Goal: Task Accomplishment & Management: Manage account settings

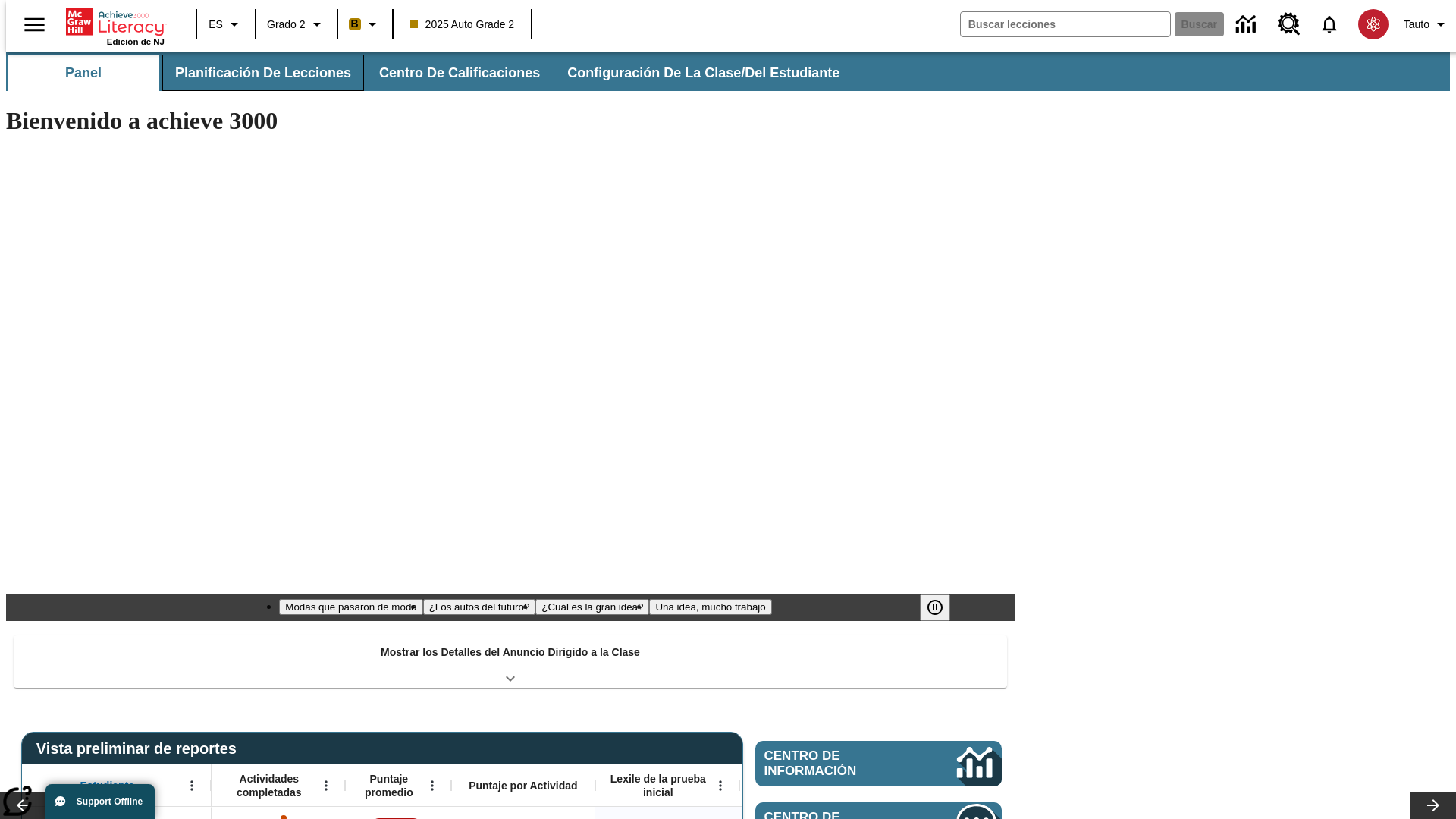
click at [254, 73] on span "Planificación de lecciones" at bounding box center [263, 73] width 176 height 17
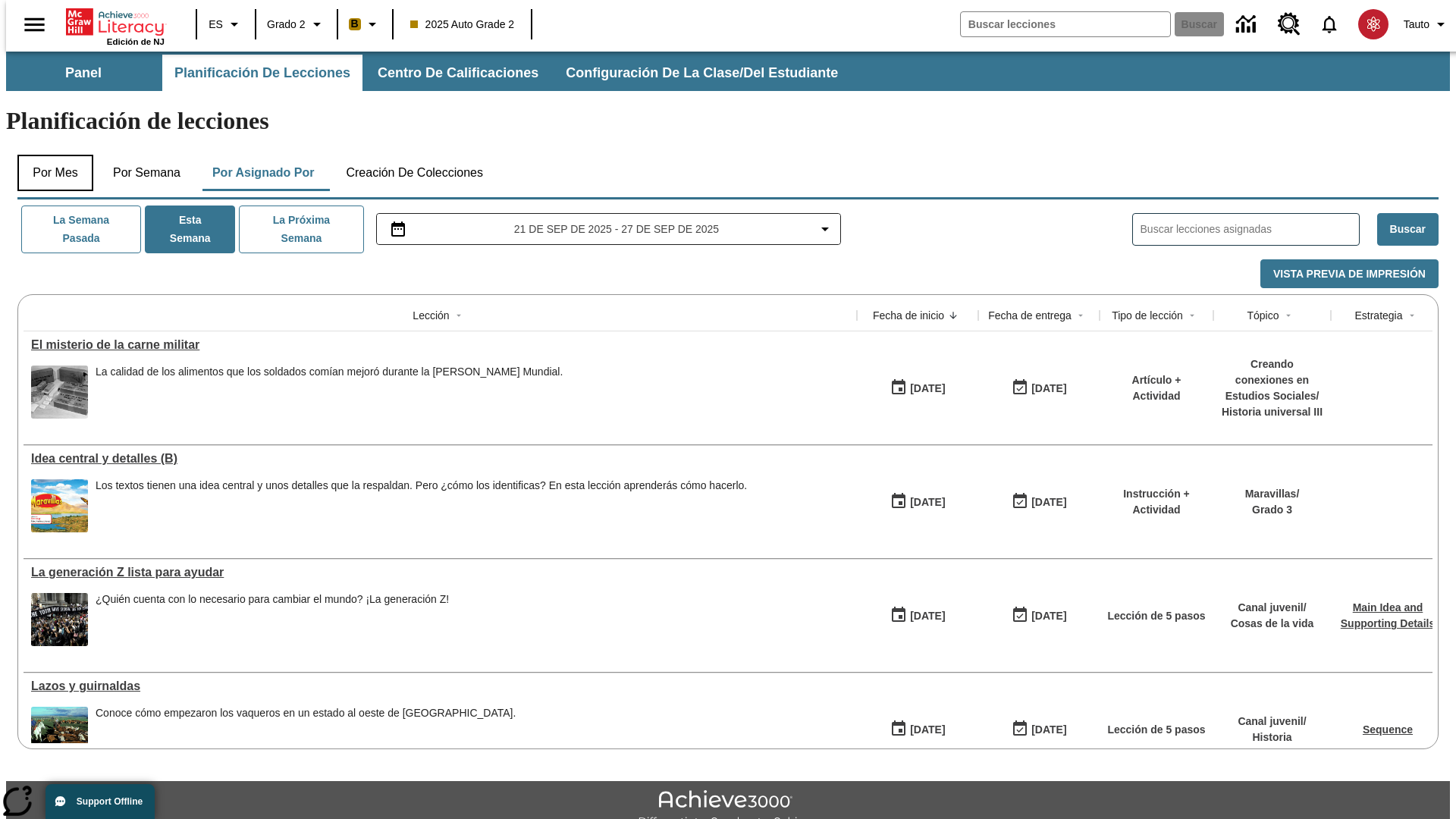
click at [50, 155] on button "Por mes" at bounding box center [55, 173] width 76 height 37
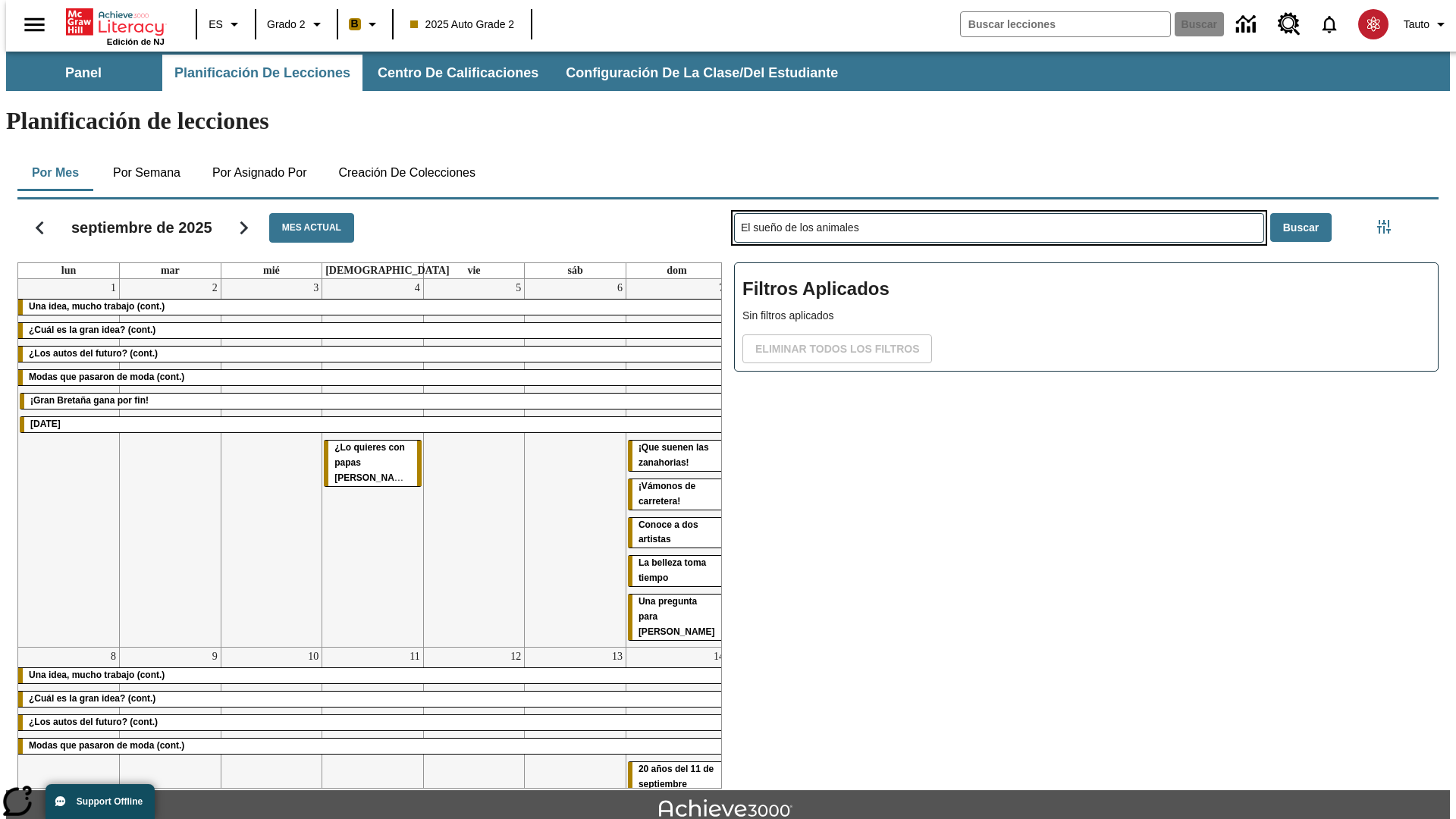
type input "El sueño de los animales"
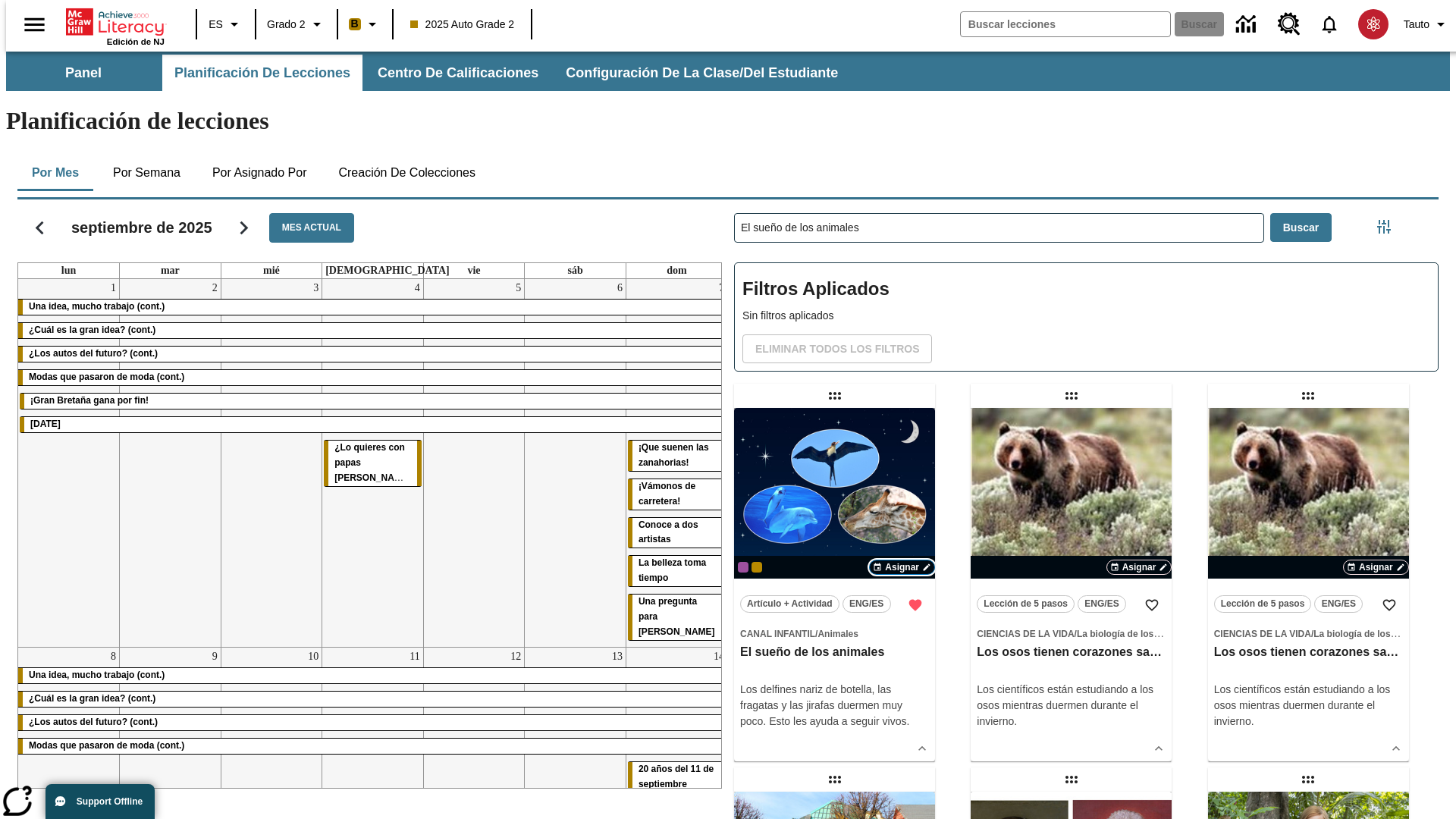
click at [902, 561] on span "Asignar" at bounding box center [901, 568] width 34 height 14
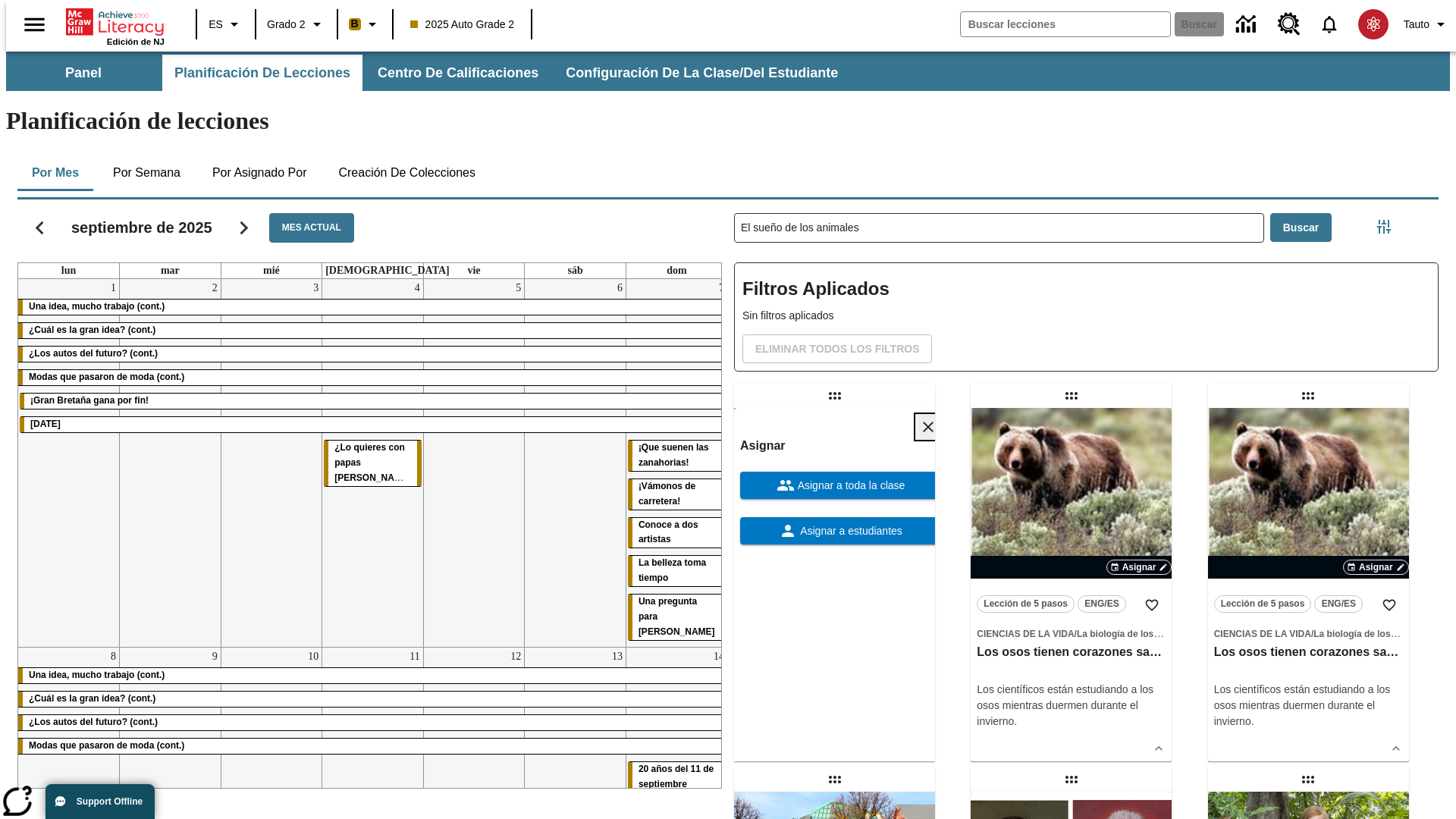
scroll to position [412, 0]
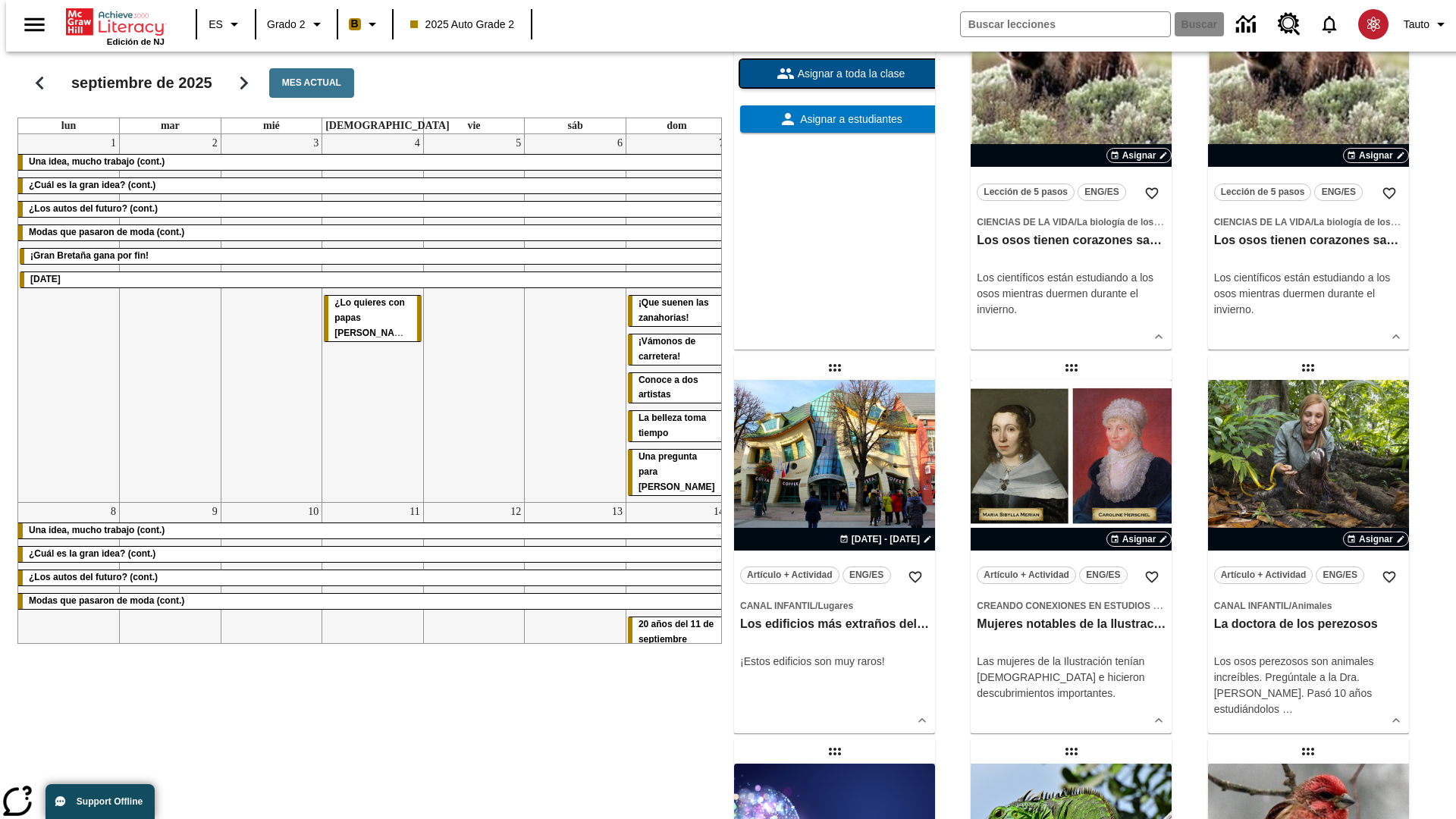
click at [834, 82] on span "Asignar a toda la clase" at bounding box center [849, 74] width 110 height 16
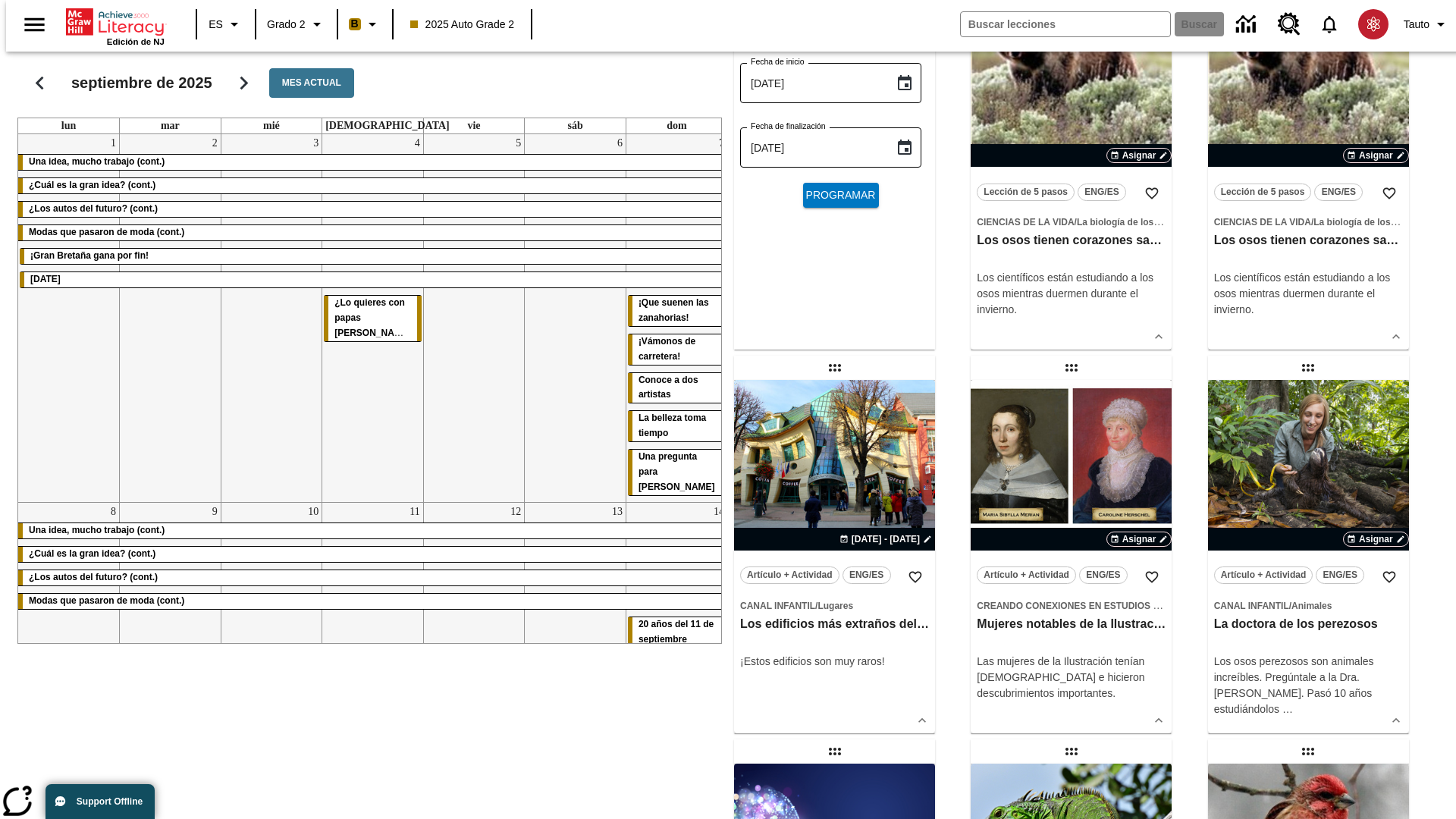
scroll to position [0, 0]
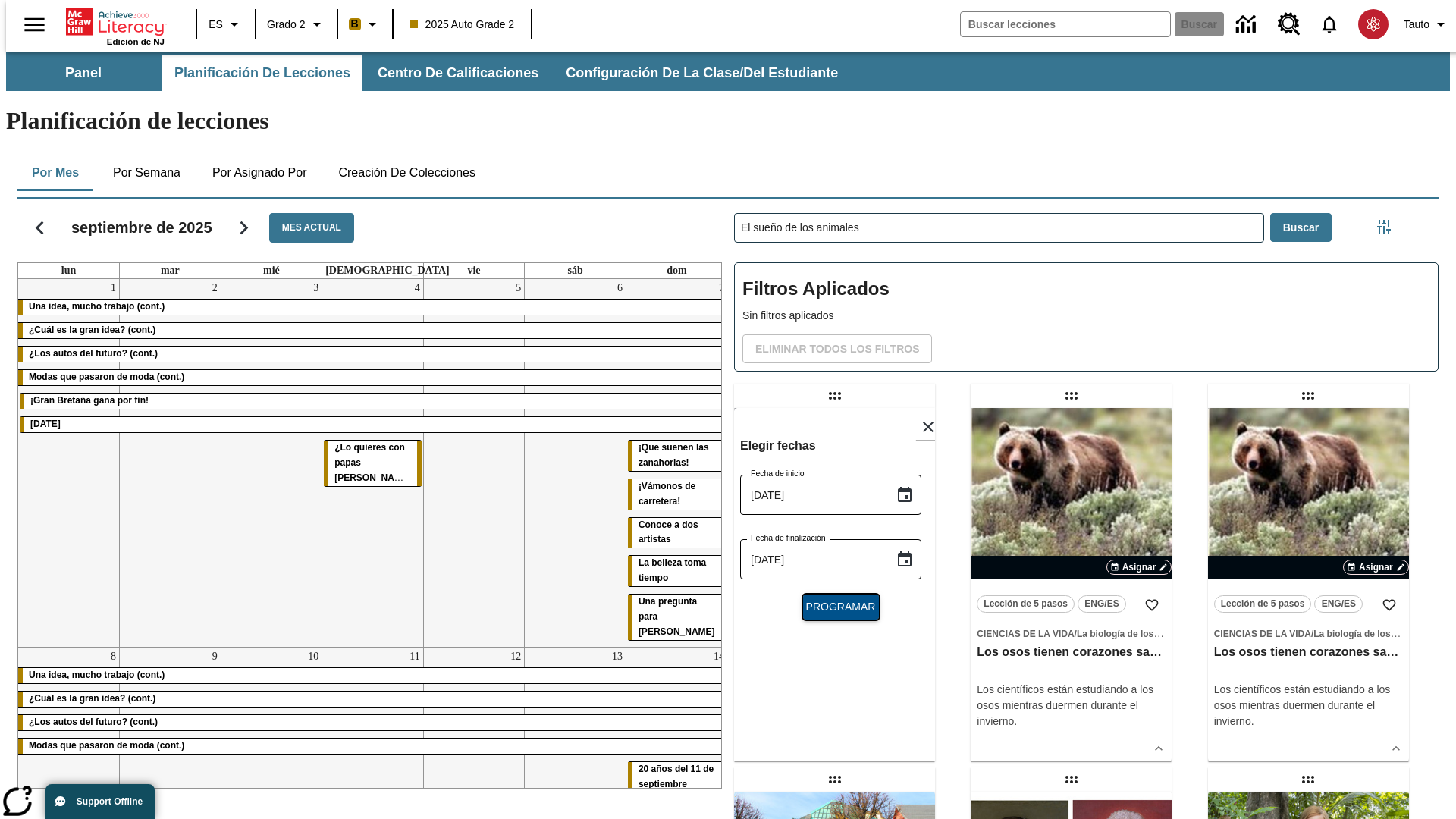
click at [834, 599] on span "Programar" at bounding box center [841, 607] width 70 height 16
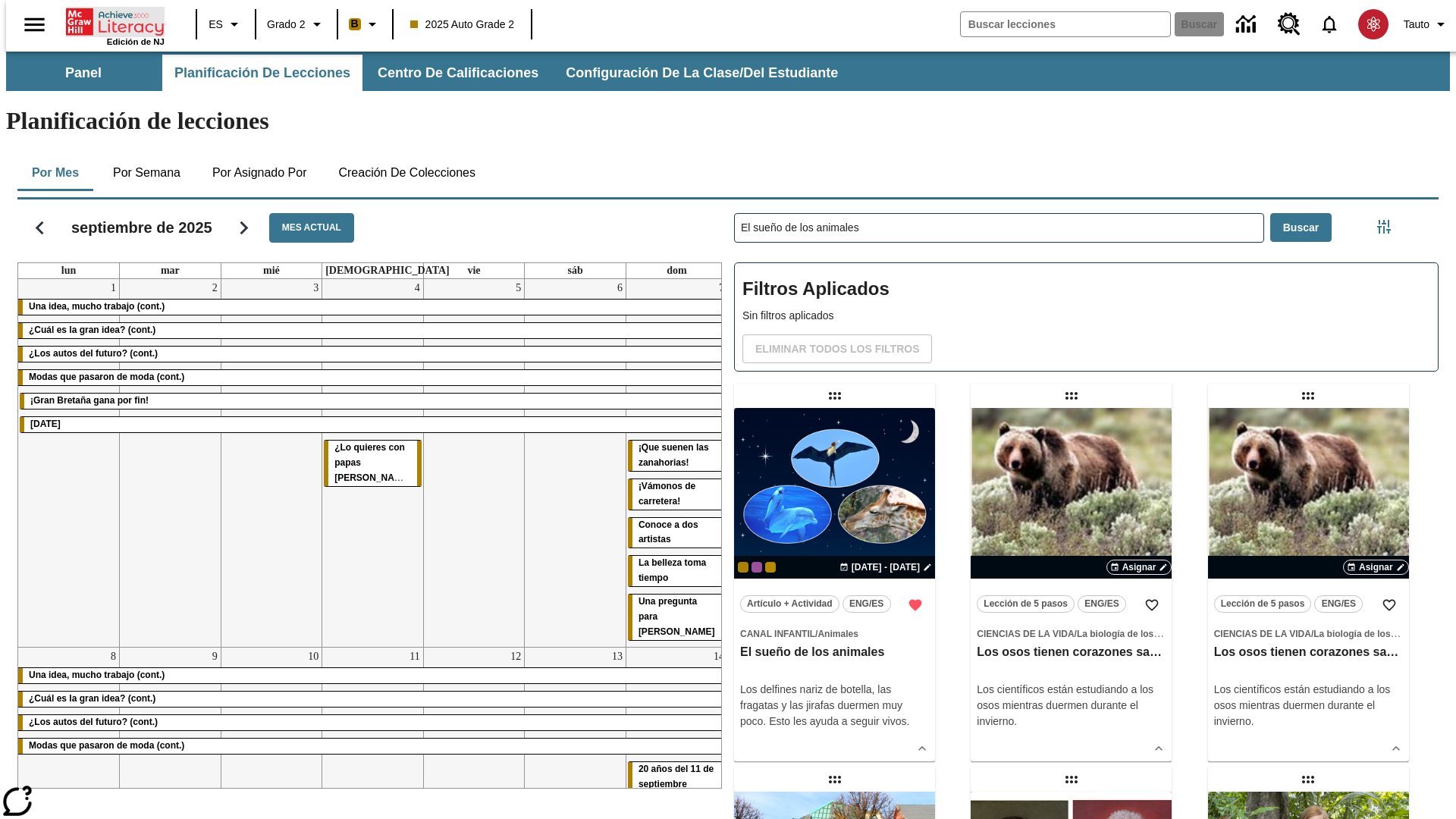
click at [110, 21] on icon "Portada" at bounding box center [116, 22] width 101 height 30
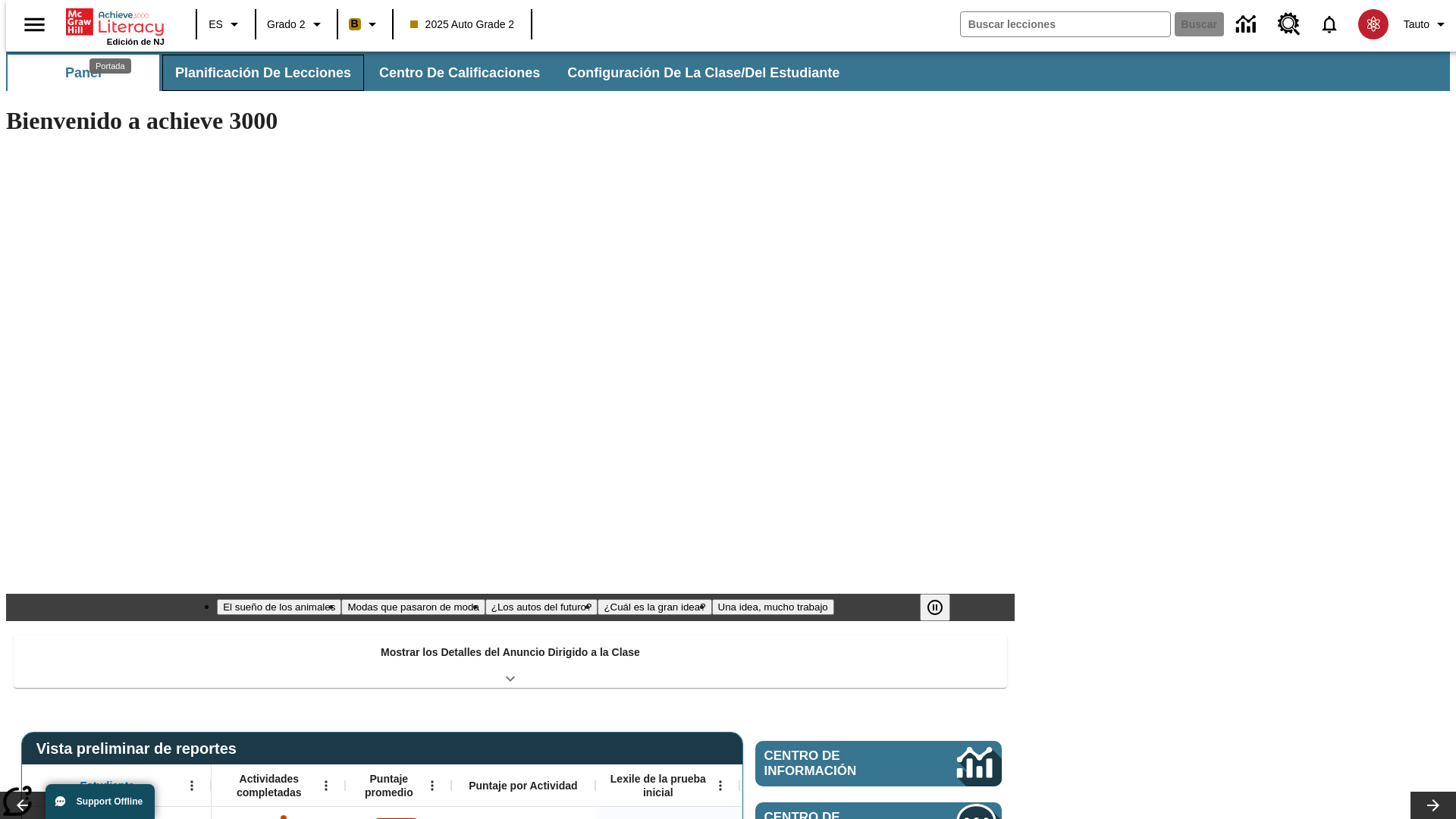
click at [254, 73] on span "Planificación de lecciones" at bounding box center [263, 73] width 176 height 17
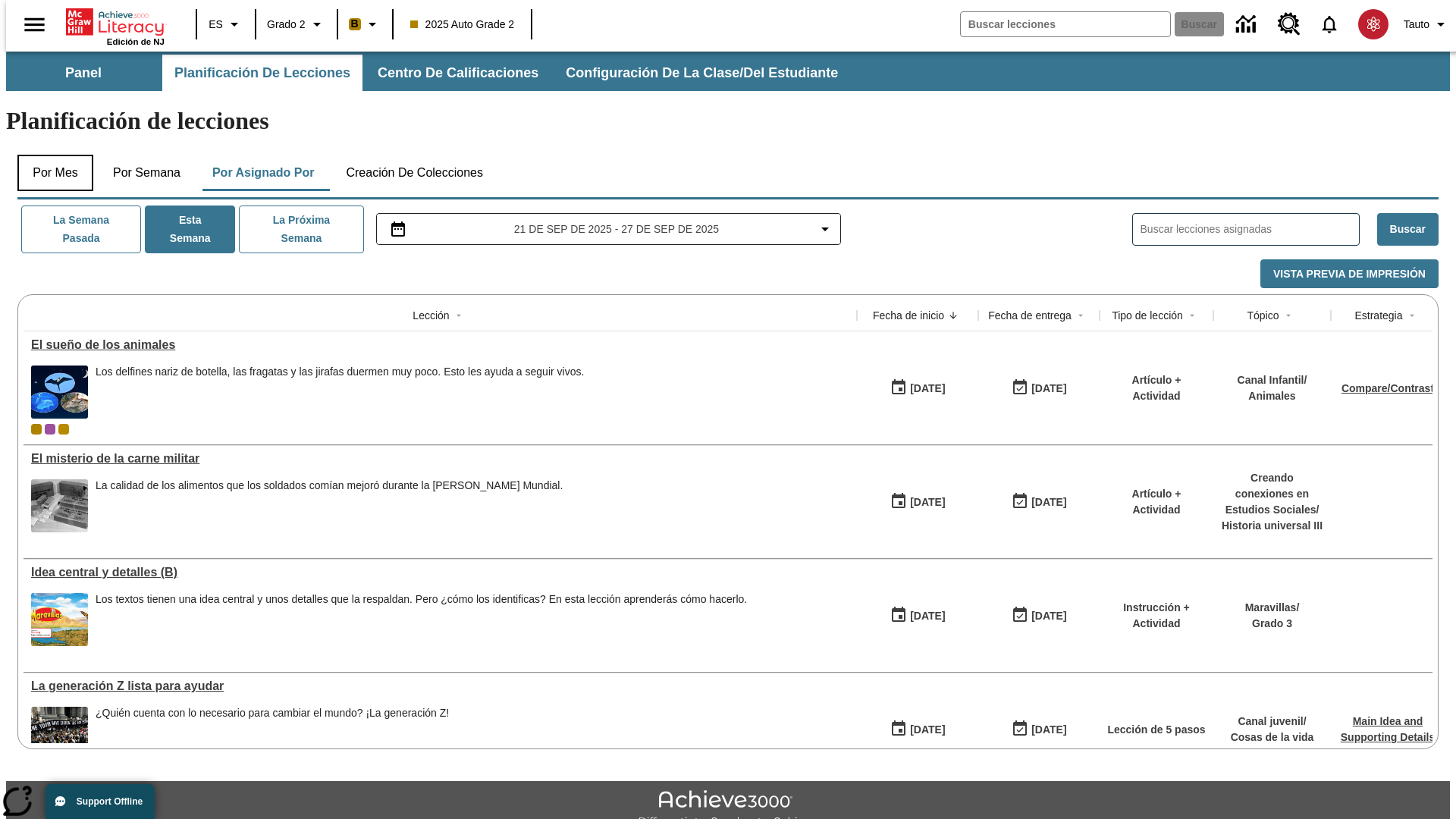
click at [50, 155] on button "Por mes" at bounding box center [55, 173] width 76 height 37
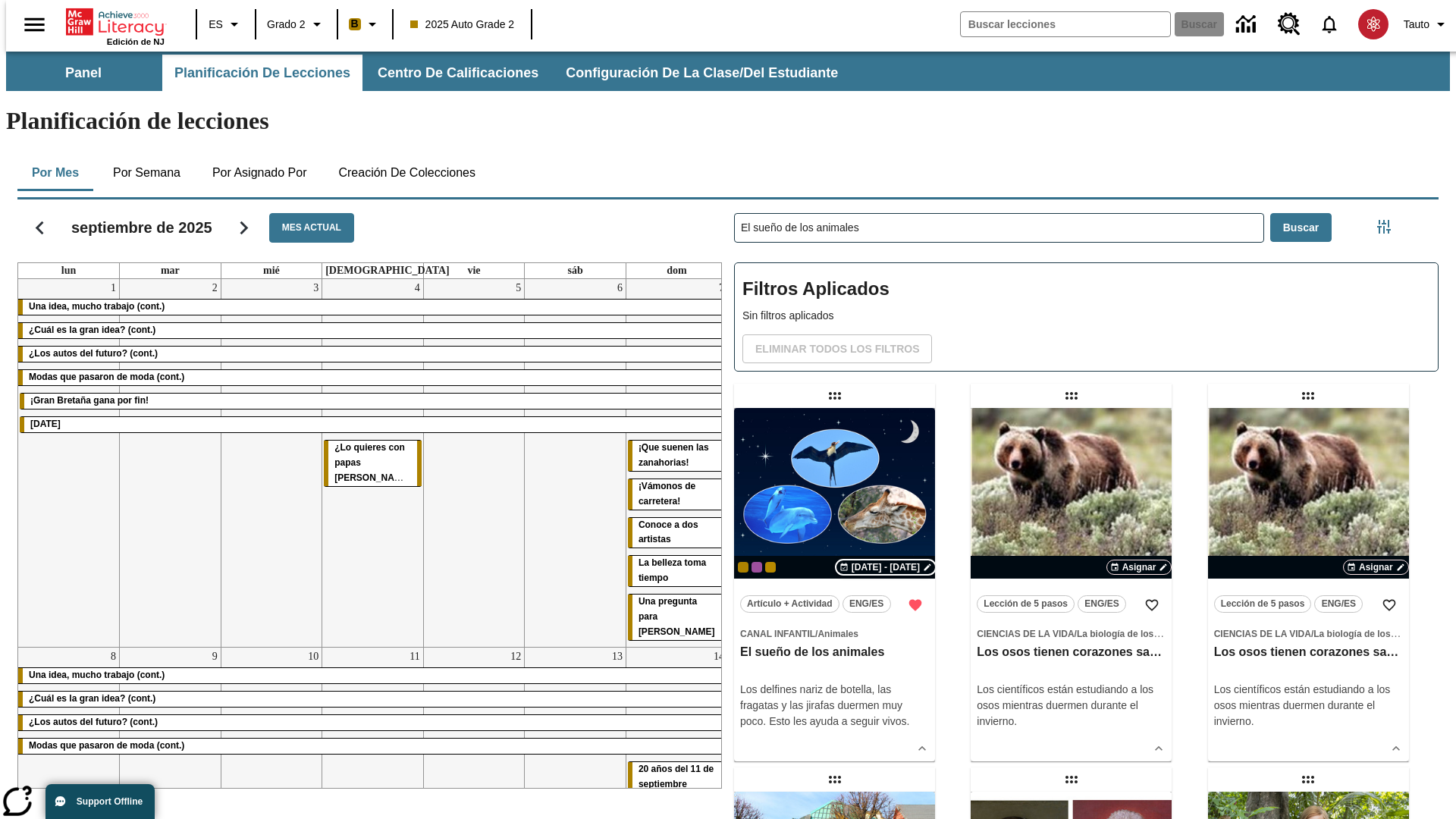
click at [884, 561] on span "[DATE] - [DATE]" at bounding box center [886, 568] width 69 height 14
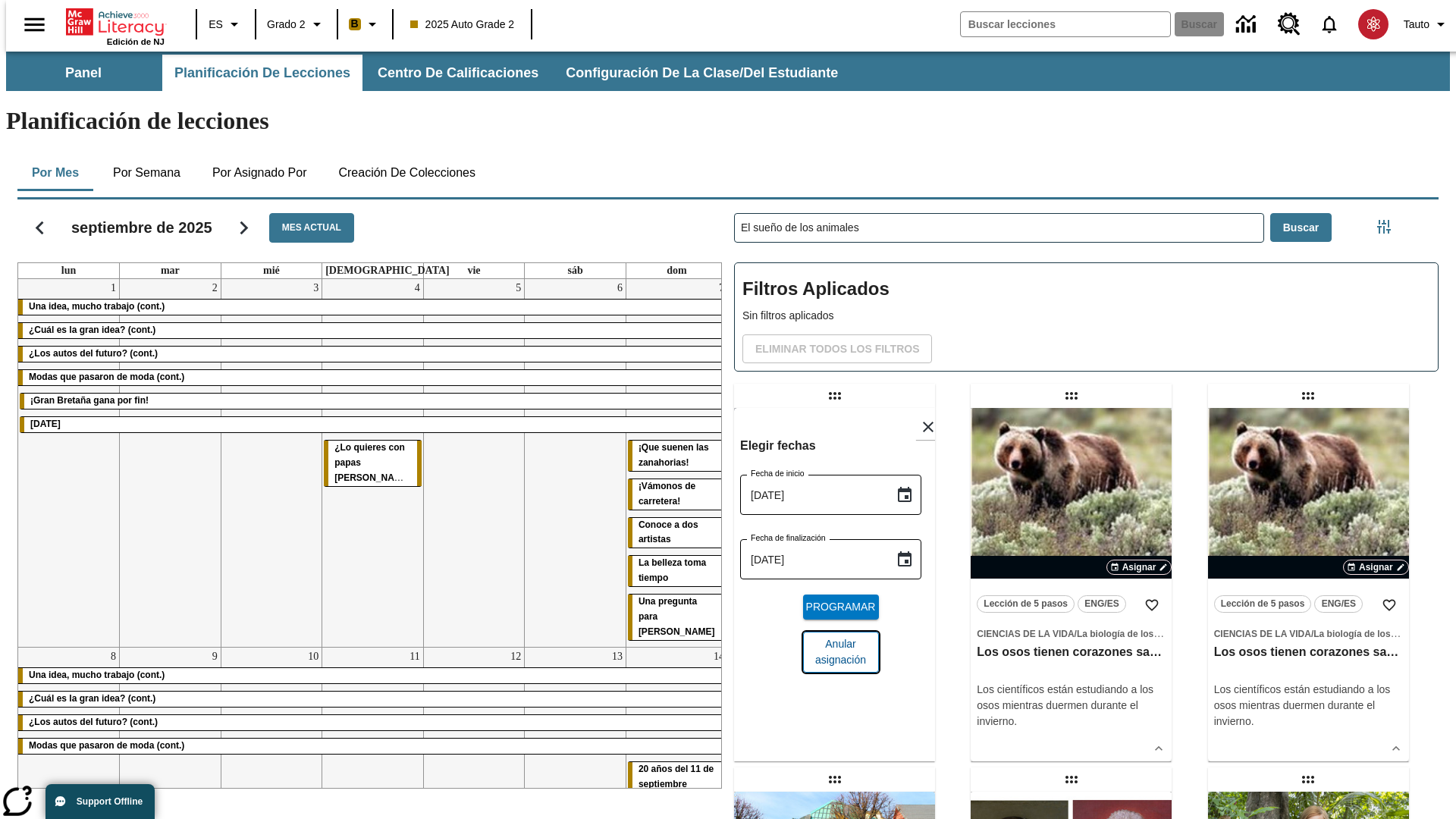
click at [834, 636] on span "Anular asignación" at bounding box center [841, 652] width 51 height 32
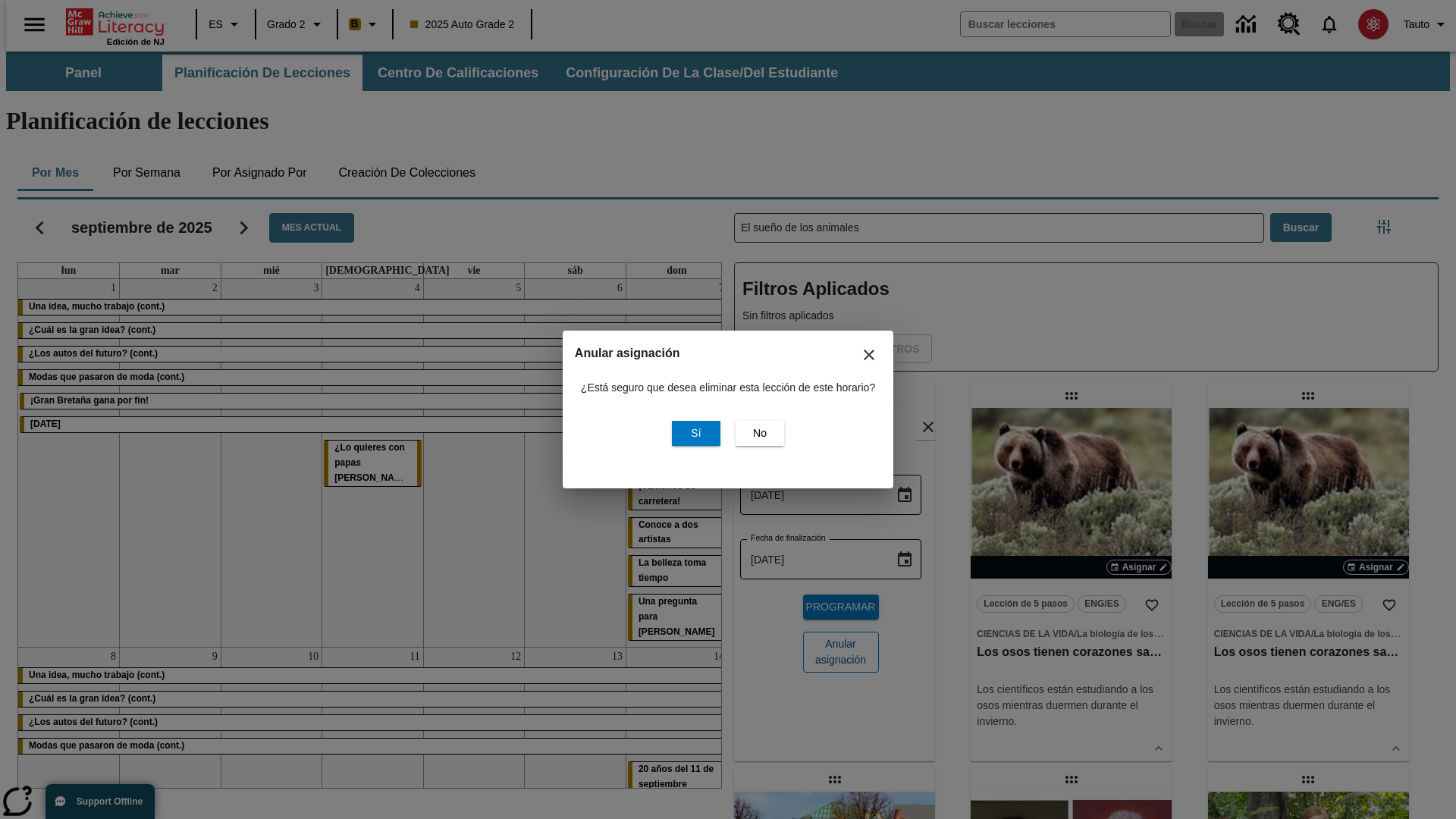
scroll to position [183, 0]
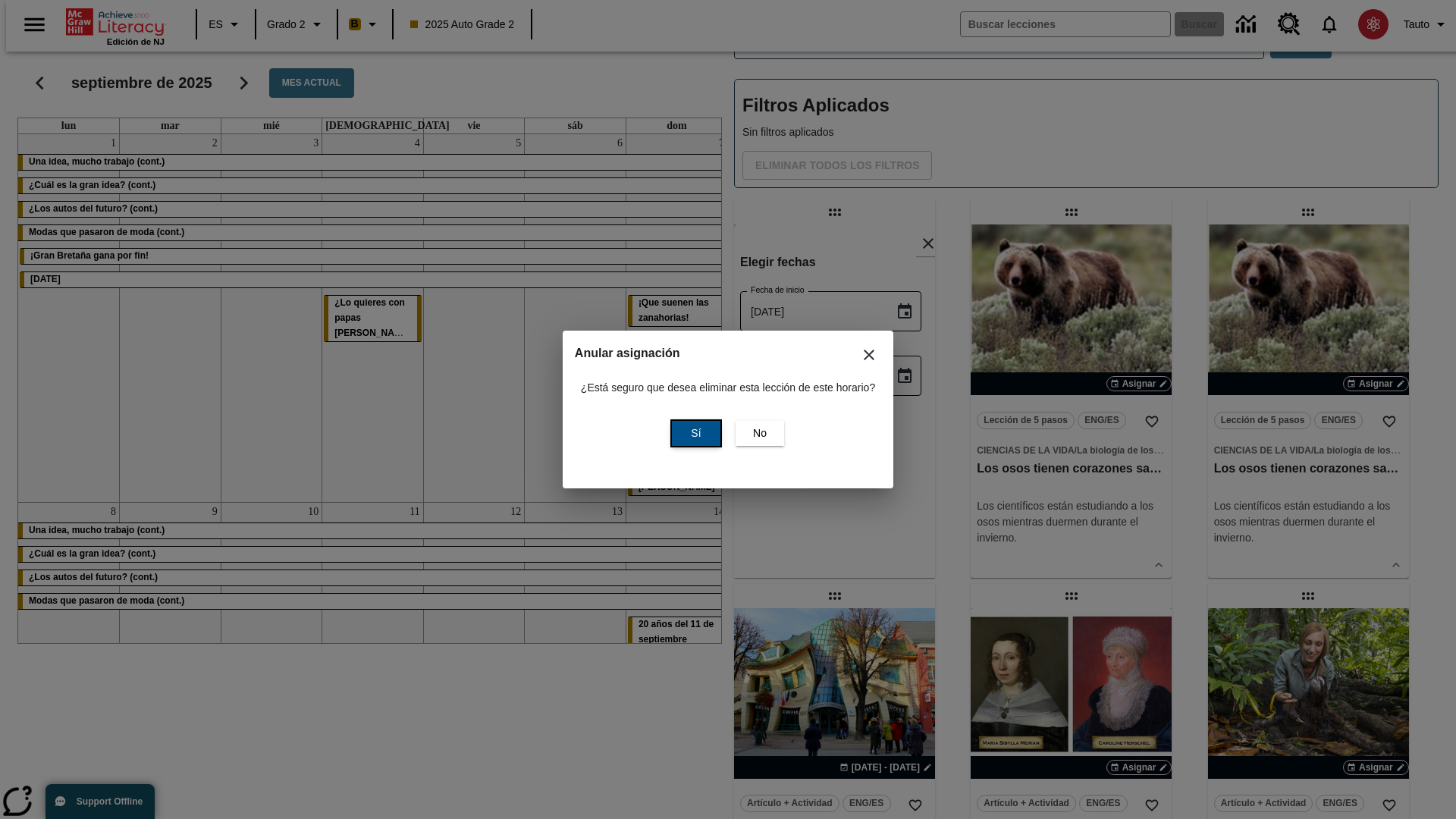
click at [694, 433] on span "Sí" at bounding box center [695, 434] width 10 height 16
